Goal: Transaction & Acquisition: Purchase product/service

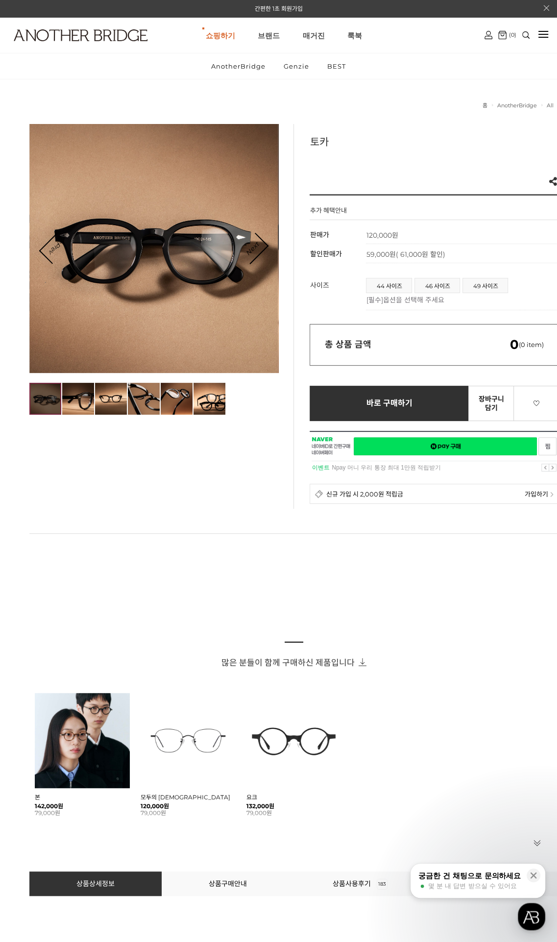
click at [51, 403] on img at bounding box center [45, 399] width 32 height 32
click at [71, 404] on img at bounding box center [78, 399] width 32 height 32
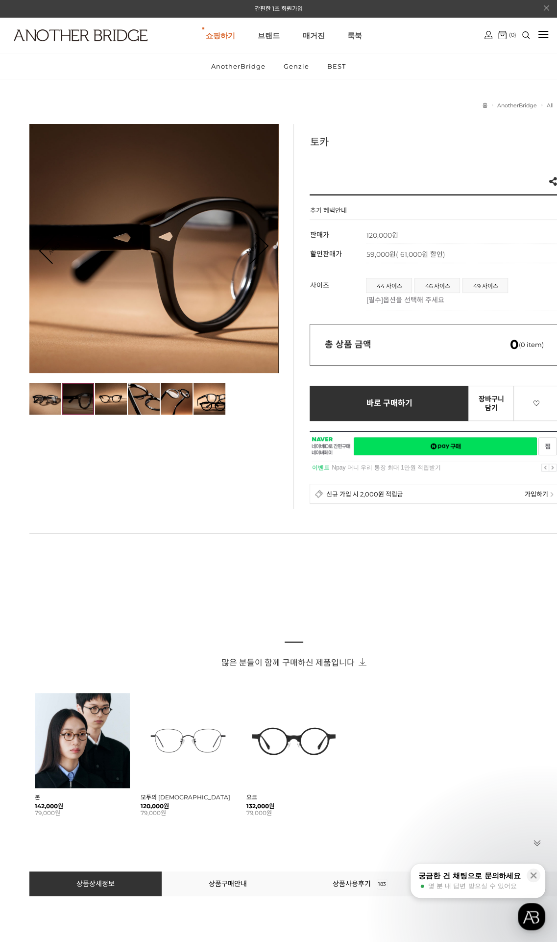
click at [268, 244] on div at bounding box center [153, 248] width 249 height 249
click at [265, 245] on link "Next" at bounding box center [252, 248] width 30 height 30
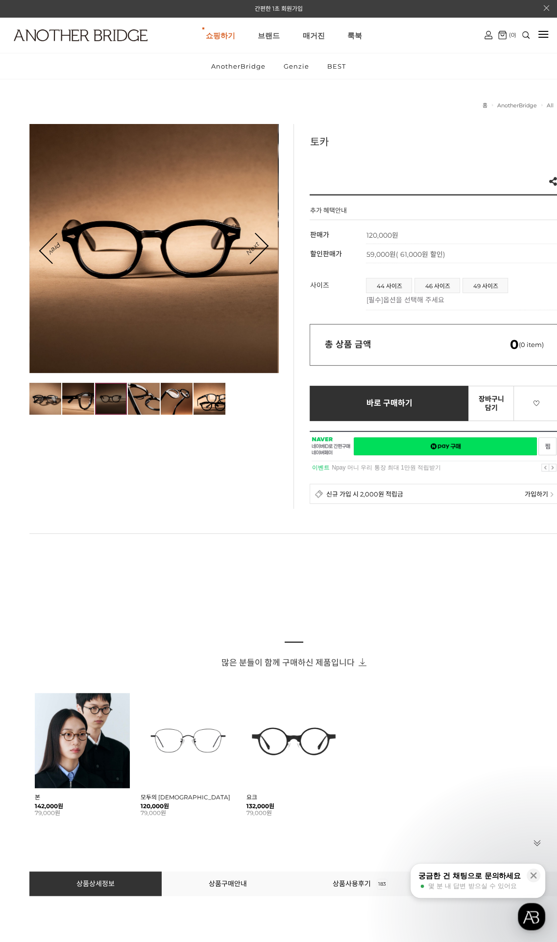
click at [265, 245] on link "Next" at bounding box center [252, 248] width 30 height 30
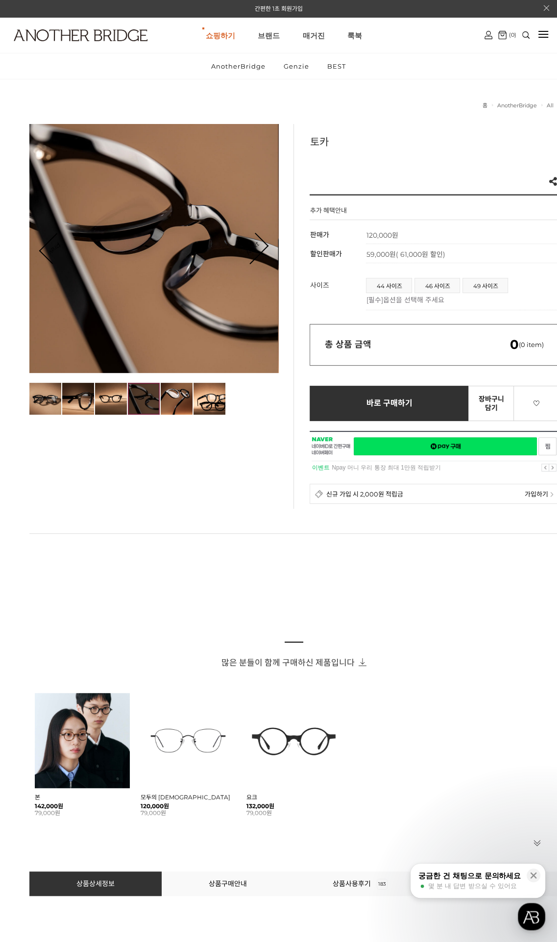
click at [265, 246] on link "Next" at bounding box center [252, 248] width 30 height 30
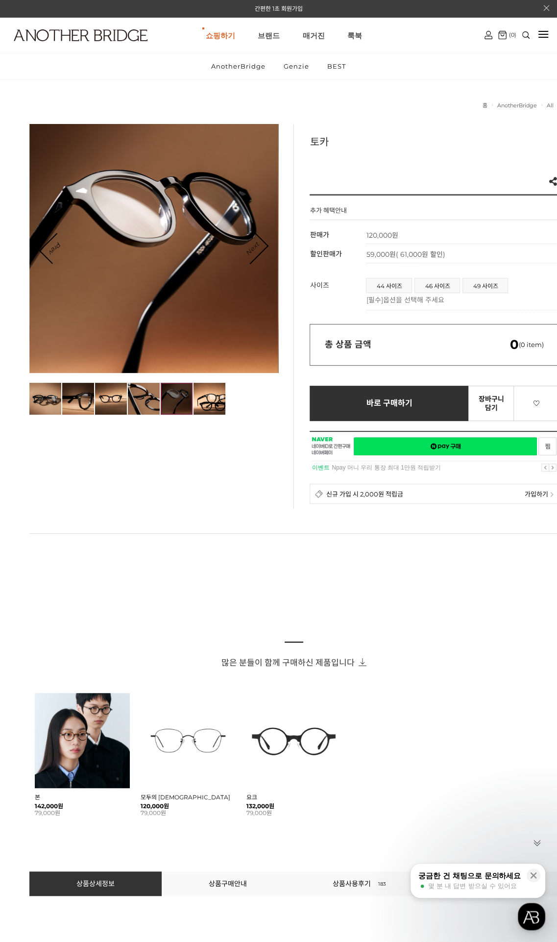
click at [265, 246] on link "Next" at bounding box center [252, 248] width 30 height 30
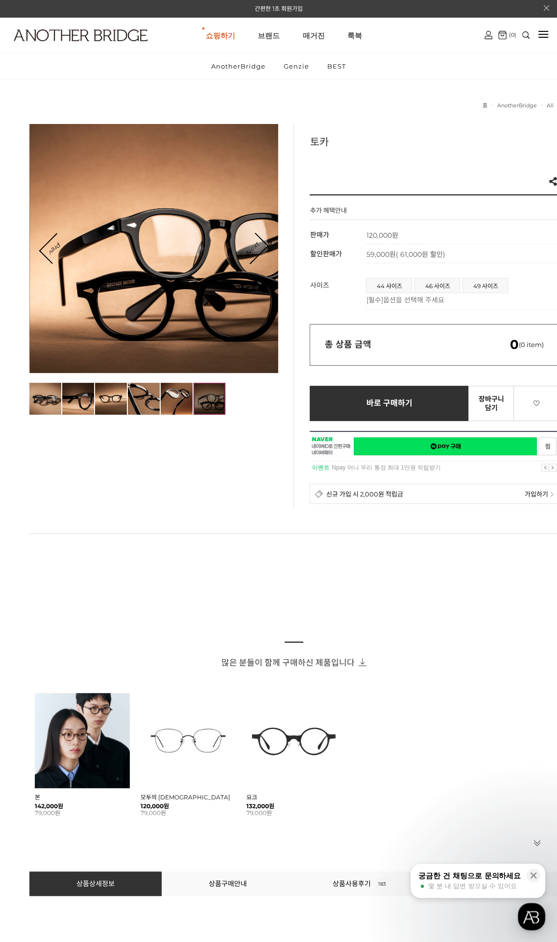
click at [265, 246] on link "Next" at bounding box center [252, 248] width 30 height 30
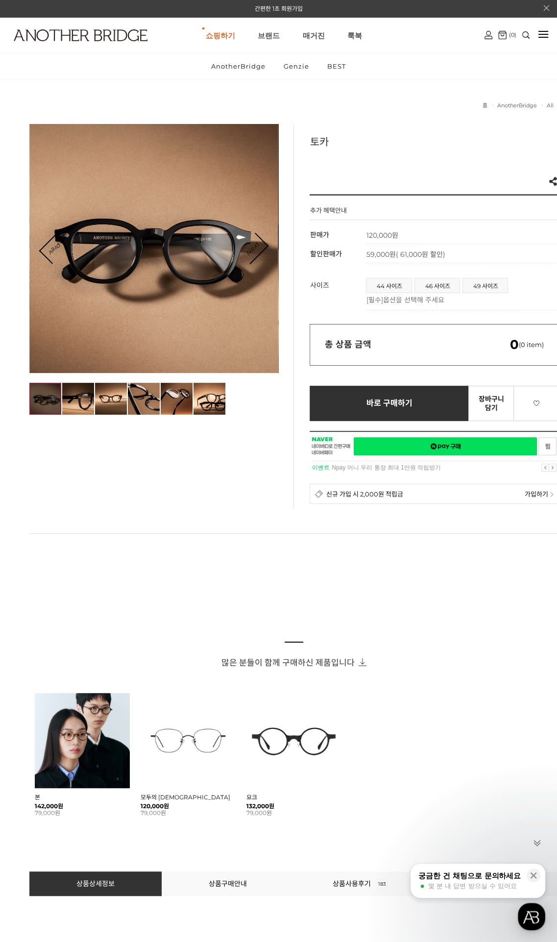
click at [265, 246] on link "Next" at bounding box center [252, 248] width 30 height 30
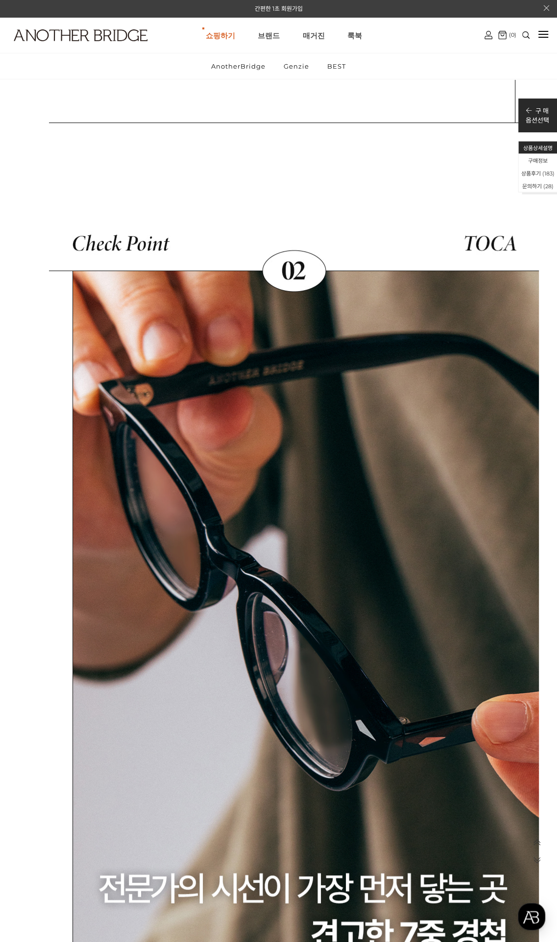
scroll to position [22340, 0]
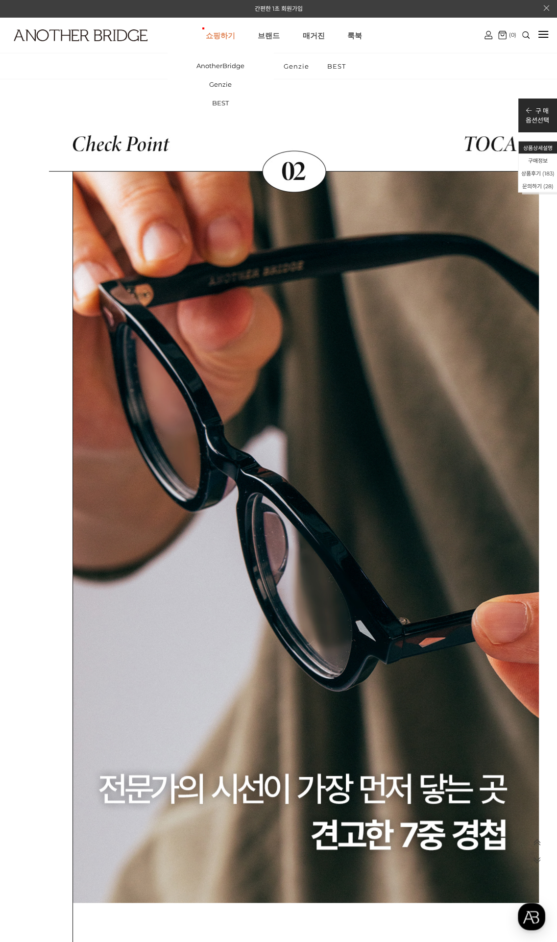
click at [223, 34] on link "쇼핑하기" at bounding box center [220, 35] width 29 height 35
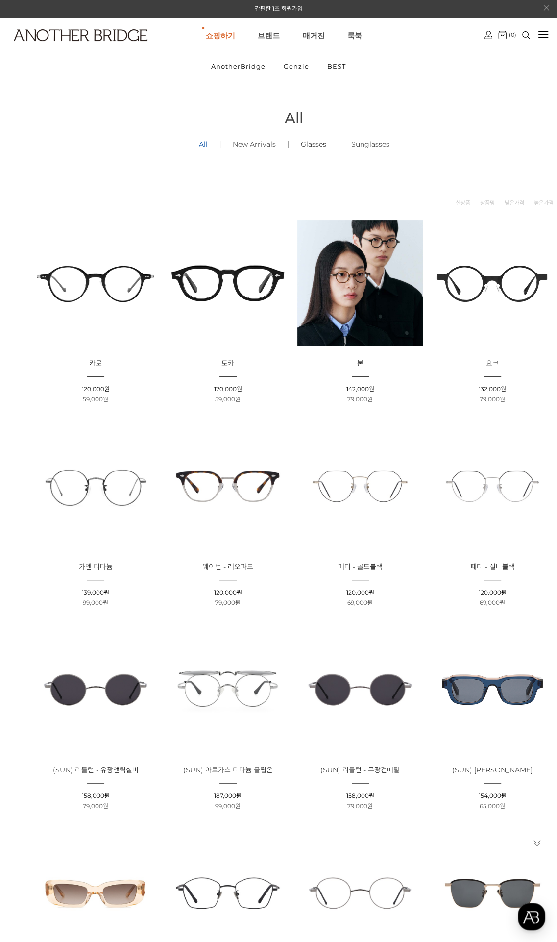
click at [316, 144] on link "Glasses ()" at bounding box center [314, 143] width 50 height 33
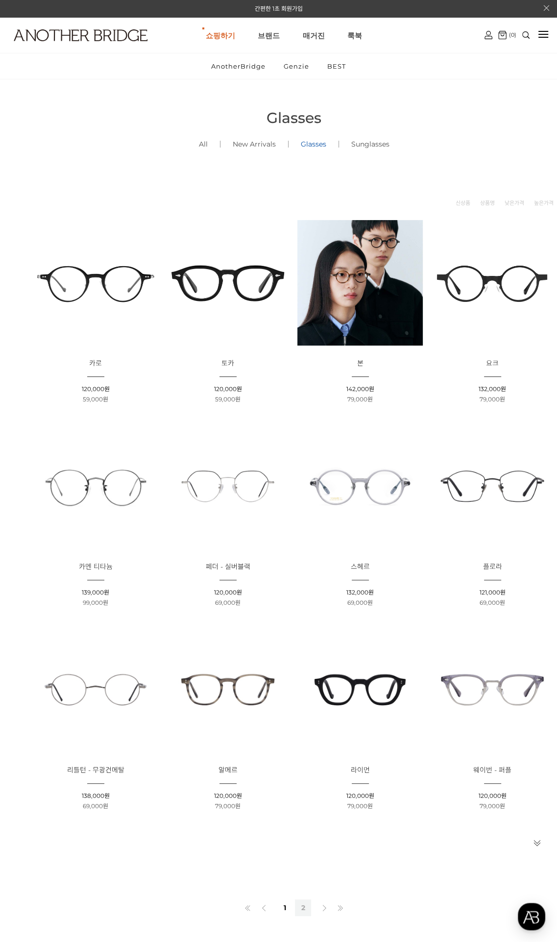
click at [306, 904] on link "2" at bounding box center [303, 907] width 16 height 17
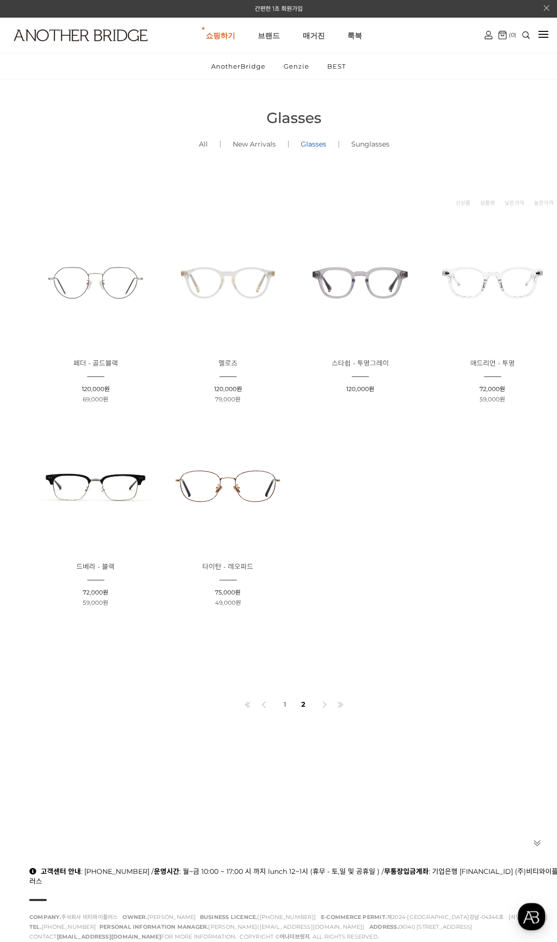
click at [460, 519] on ul "상품명 : 페더 - 골드블랙 판매가 : 120,000원 할인판매가 : 69,000원 상품명 : 멜로즈 판매가 : 120,000원 할인판매가 :…" at bounding box center [293, 418] width 529 height 407
click at [369, 272] on img at bounding box center [359, 282] width 125 height 125
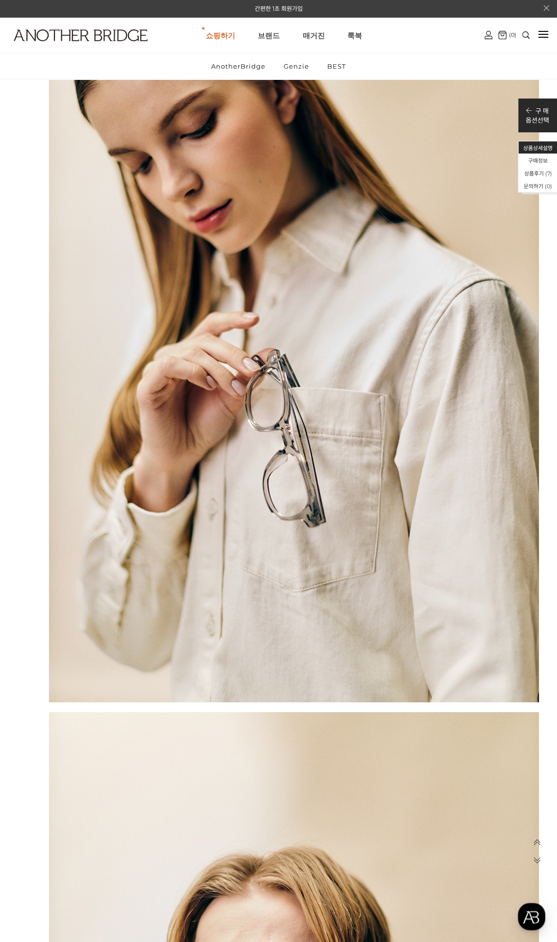
scroll to position [1617, 0]
